Goal: Check status: Check status

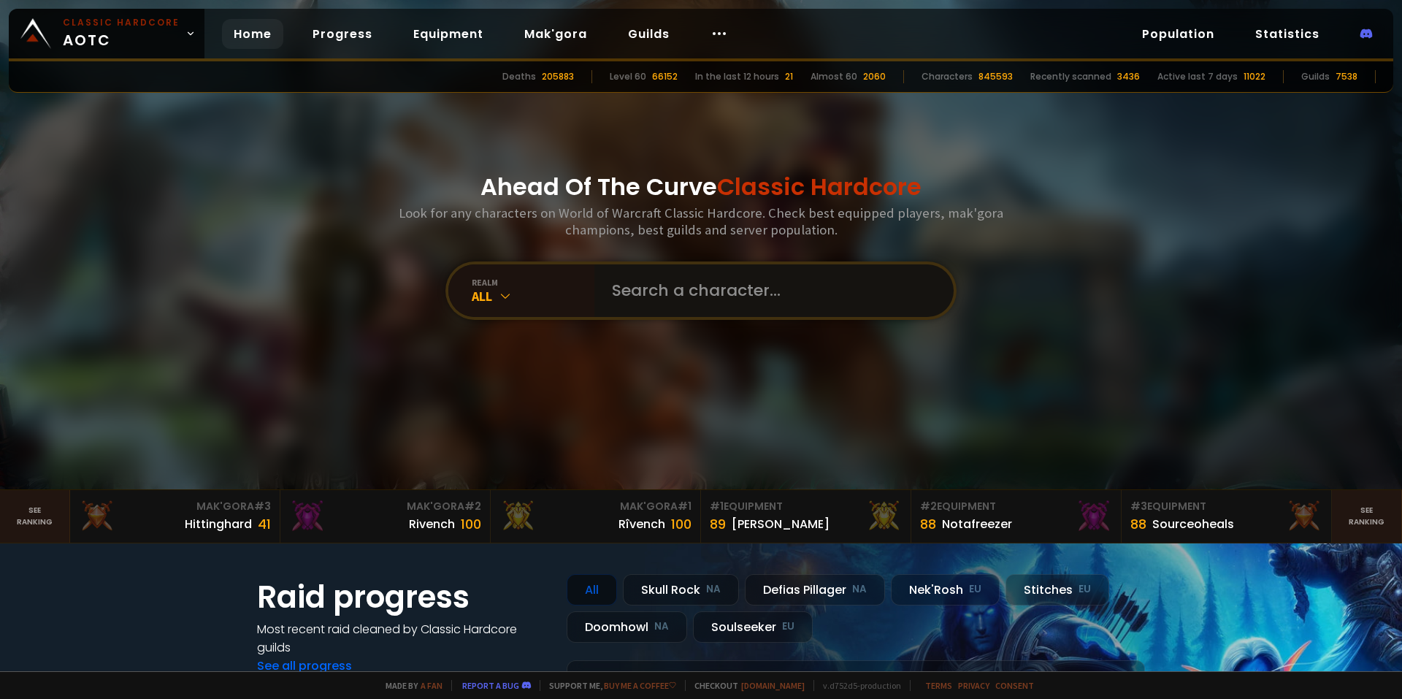
click at [687, 291] on input "text" at bounding box center [769, 290] width 333 height 53
type input "isnt"
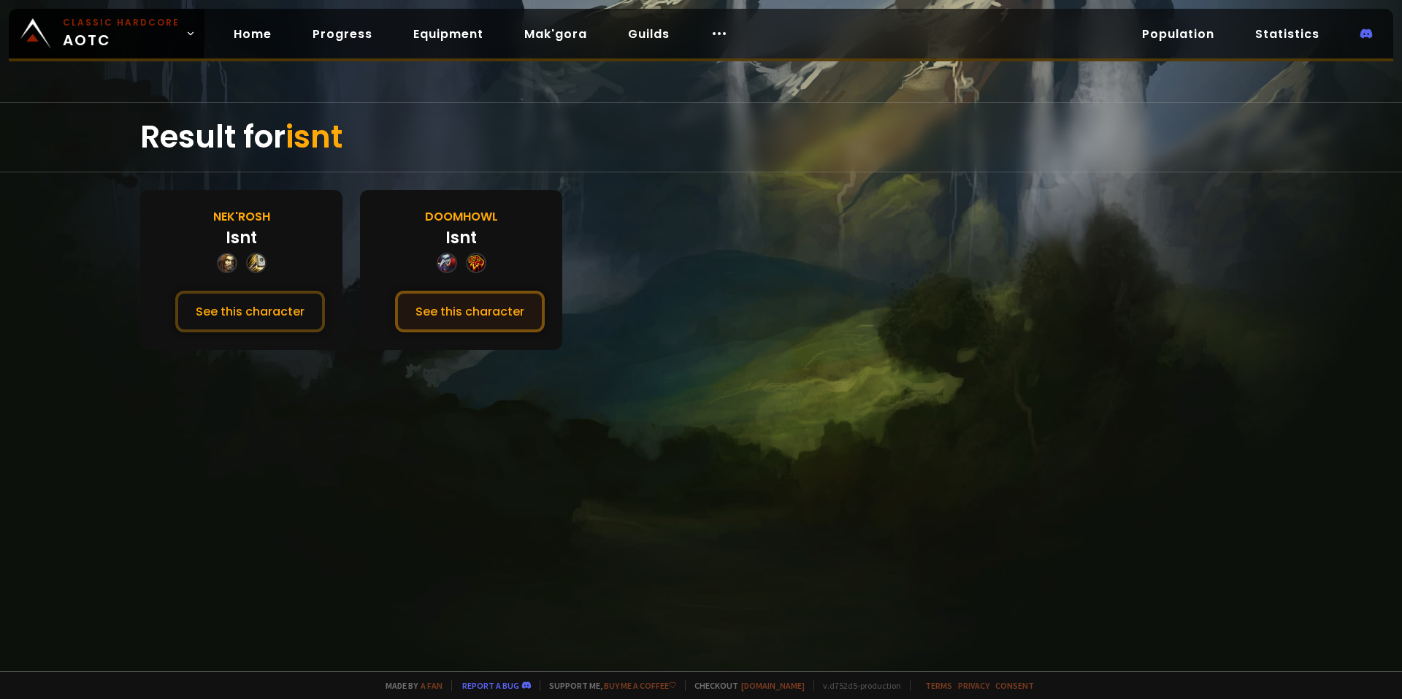
click at [478, 308] on button "See this character" at bounding box center [470, 312] width 150 height 42
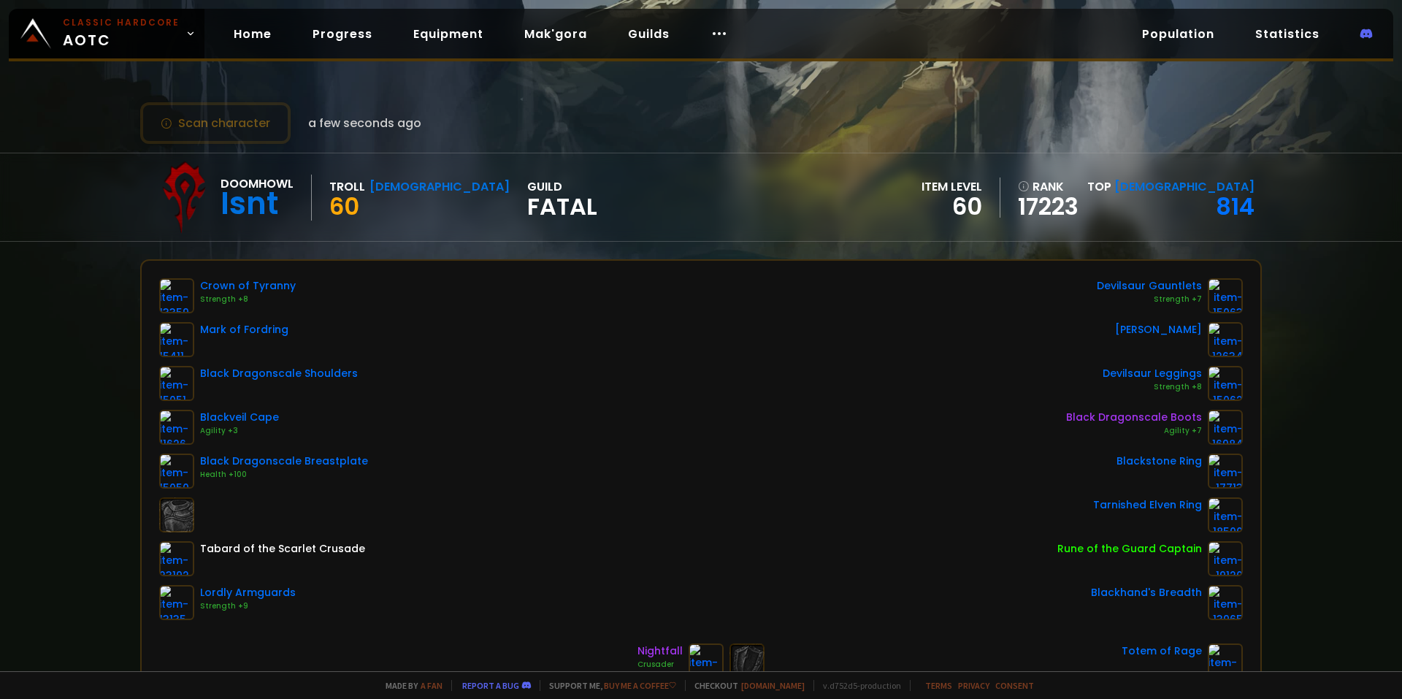
scroll to position [386, 0]
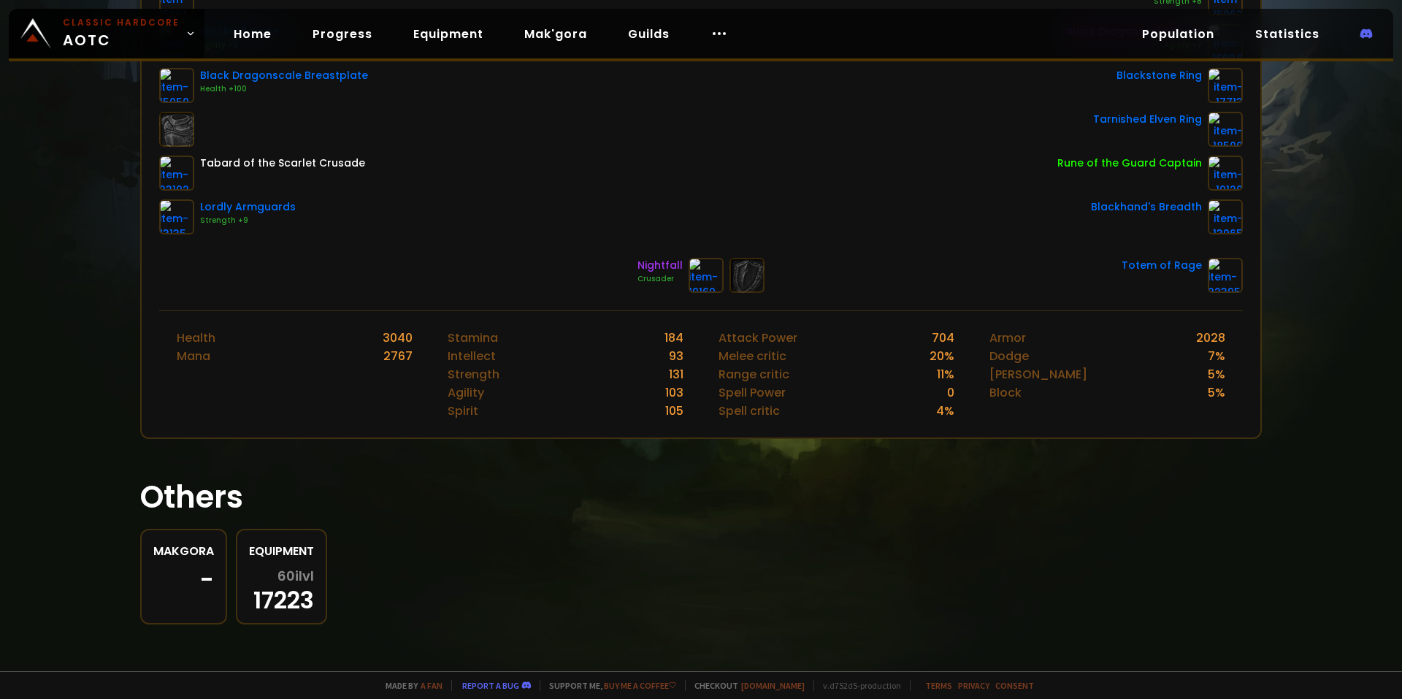
click at [308, 565] on link "Equipment 60 ilvl 17223" at bounding box center [281, 577] width 91 height 96
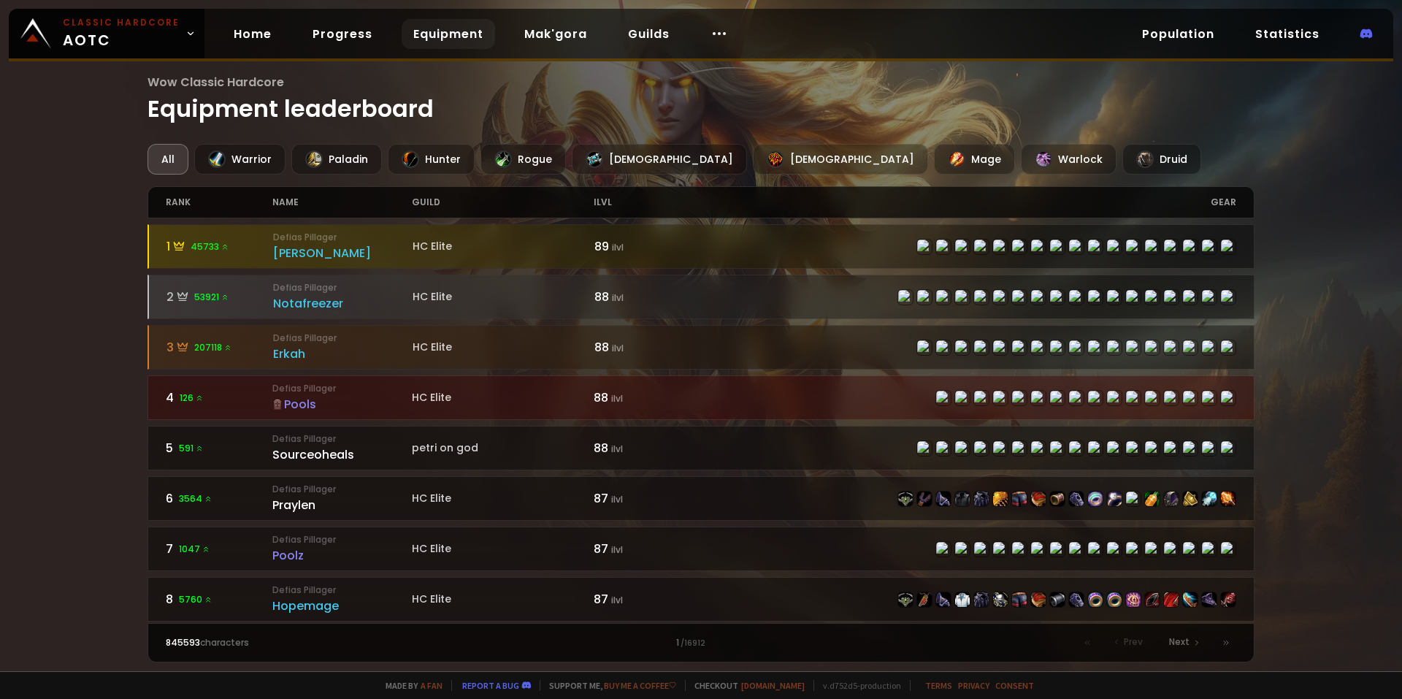
drag, startPoint x: 74, startPoint y: 305, endPoint x: 25, endPoint y: 262, distance: 64.7
click at [25, 262] on div "Wow Classic Hardcore Equipment leaderboard All Warrior Paladin Hunter Rogue Pri…" at bounding box center [701, 335] width 1402 height 671
